Goal: Navigation & Orientation: Find specific page/section

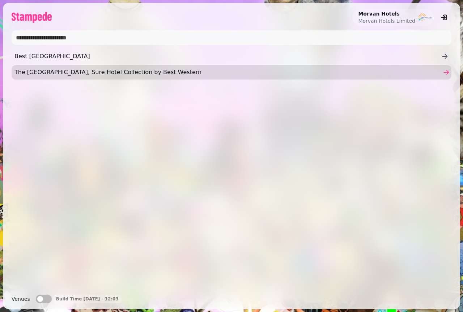
click at [84, 73] on span "The [GEOGRAPHIC_DATA], Sure Hotel Collection by Best Western" at bounding box center [227, 72] width 427 height 9
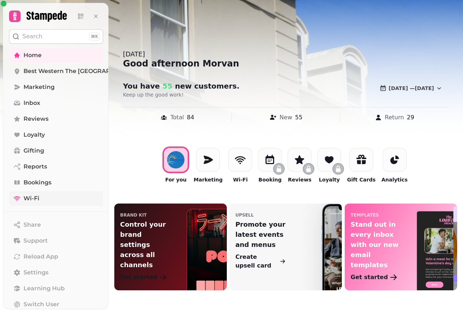
click at [41, 197] on link "Wi-Fi" at bounding box center [56, 198] width 94 height 14
